Goal: Transaction & Acquisition: Purchase product/service

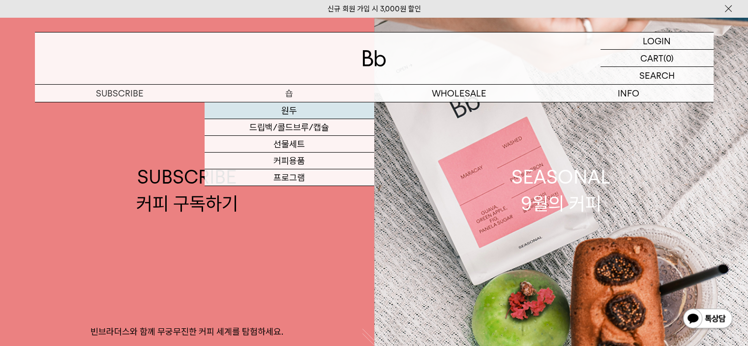
click at [293, 114] on link "원두" at bounding box center [290, 110] width 170 height 17
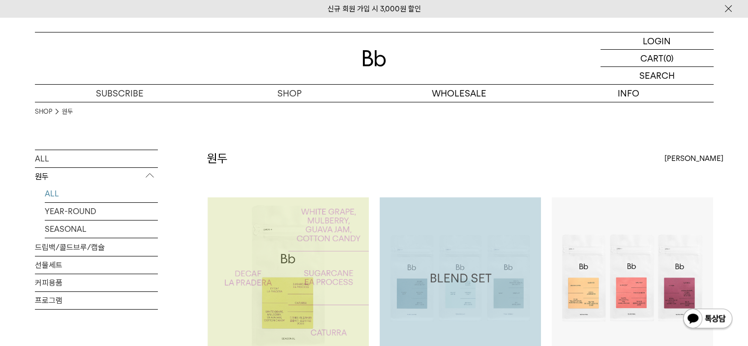
click at [292, 267] on img at bounding box center [288, 277] width 161 height 161
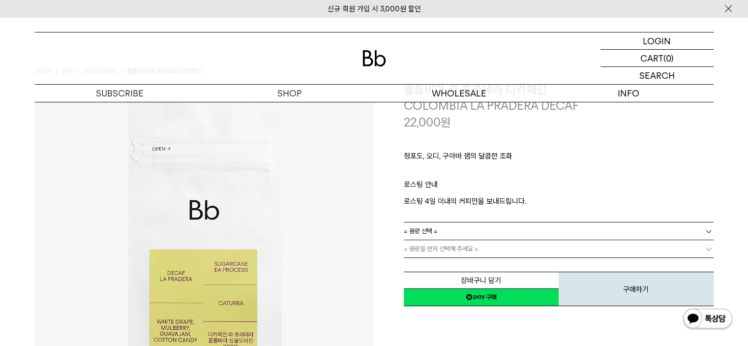
scroll to position [98, 0]
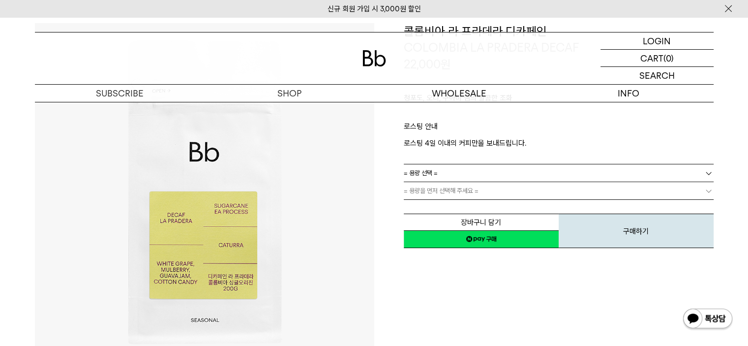
click at [443, 176] on link "= 용량 선택 =" at bounding box center [559, 172] width 310 height 17
click at [435, 193] on span "= 용량을 먼저 선택해 주세요 =" at bounding box center [441, 190] width 75 height 17
click at [447, 188] on span "= 용량을 먼저 선택해 주세요 =" at bounding box center [441, 190] width 75 height 17
click at [464, 176] on link "= 용량 선택 =" at bounding box center [559, 172] width 310 height 17
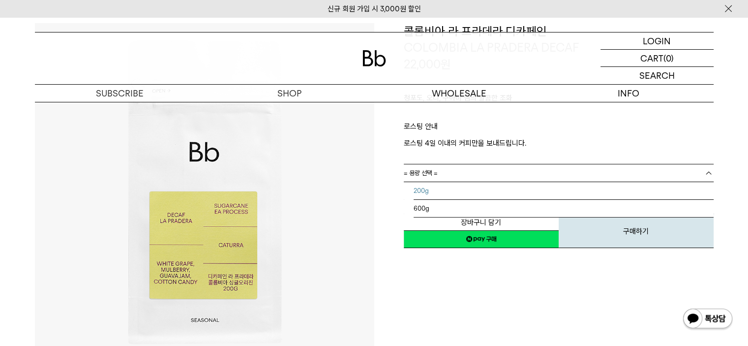
click at [437, 193] on li "200g" at bounding box center [564, 191] width 300 height 18
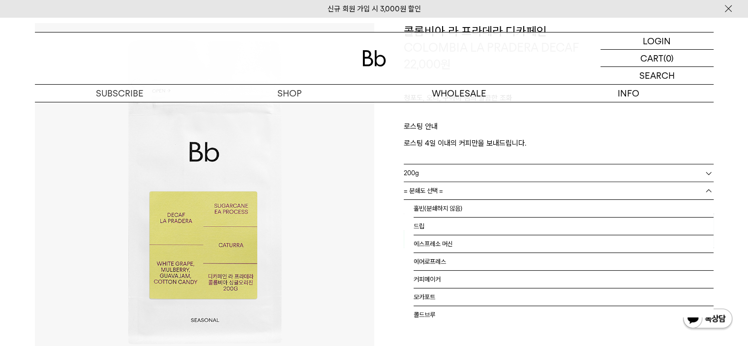
click at [451, 190] on link "= 분쇄도 선택 =" at bounding box center [559, 190] width 310 height 17
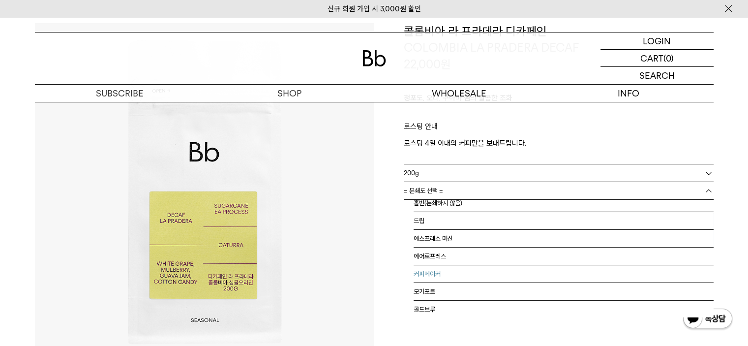
scroll to position [0, 0]
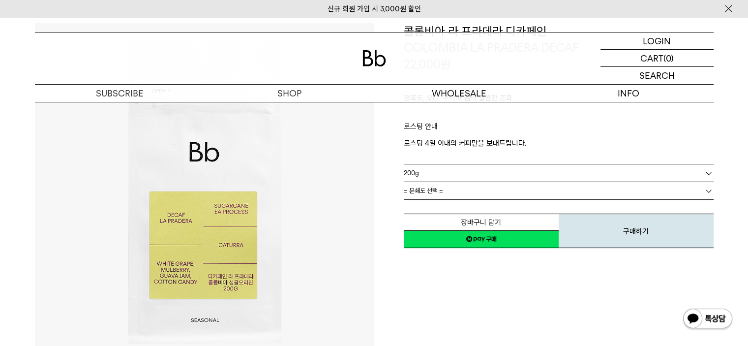
click at [432, 190] on span "= 분쇄도 선택 =" at bounding box center [423, 190] width 39 height 17
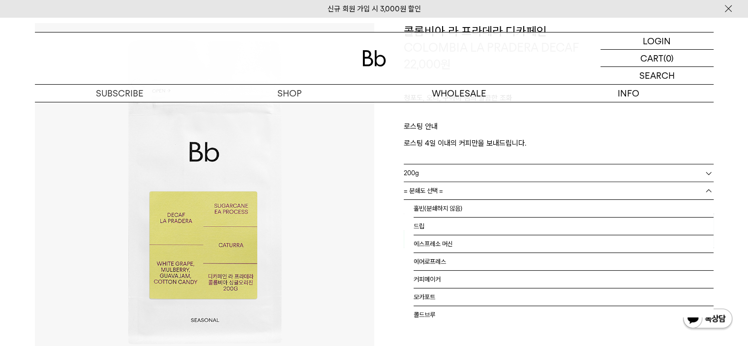
click at [432, 190] on span "= 분쇄도 선택 =" at bounding box center [423, 190] width 39 height 17
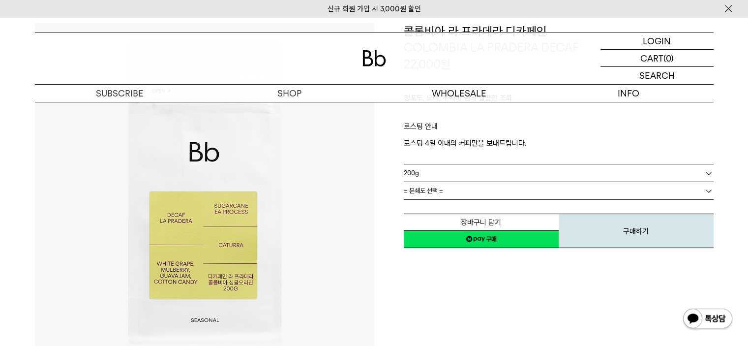
click at [450, 189] on link "= 분쇄도 선택 =" at bounding box center [559, 190] width 310 height 17
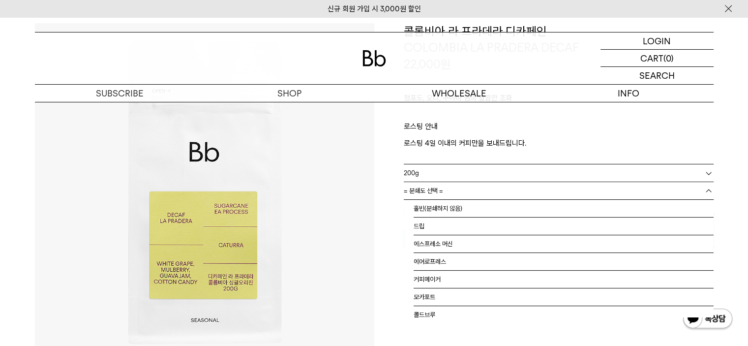
click at [340, 193] on img at bounding box center [204, 192] width 339 height 339
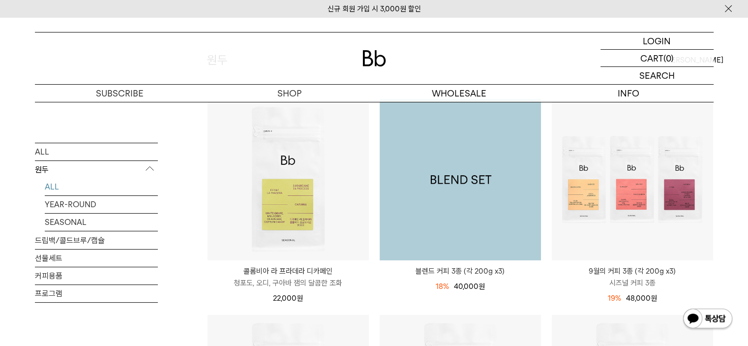
scroll to position [197, 0]
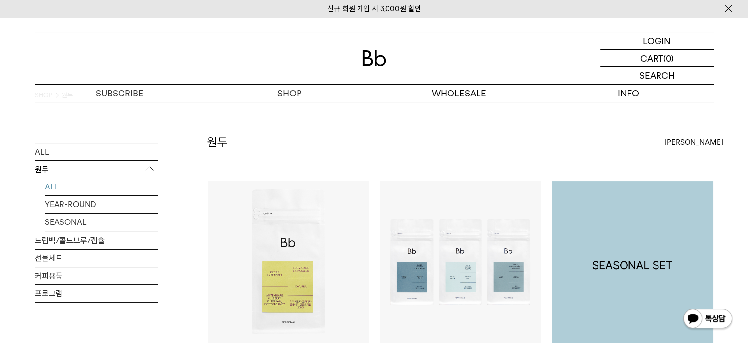
scroll to position [0, 0]
